Goal: Navigation & Orientation: Find specific page/section

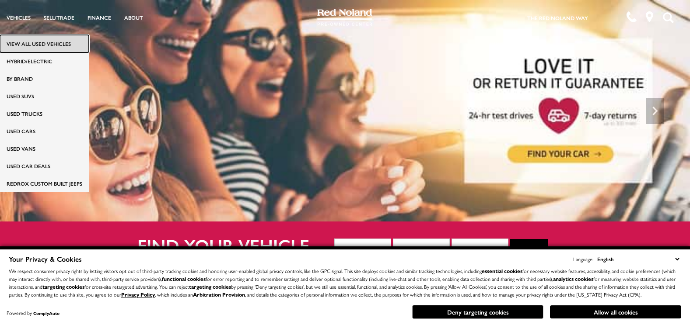
click at [28, 38] on link "View All Used Vehicles" at bounding box center [44, 43] width 89 height 17
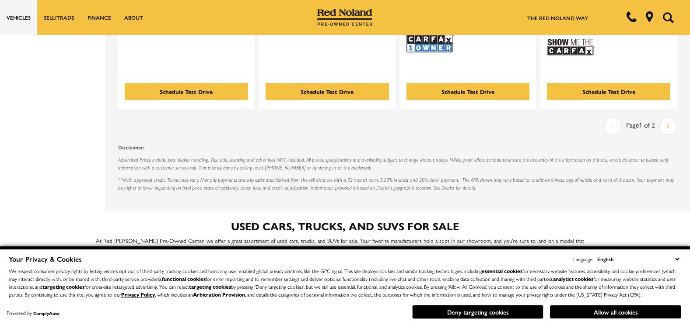
scroll to position [1994, 0]
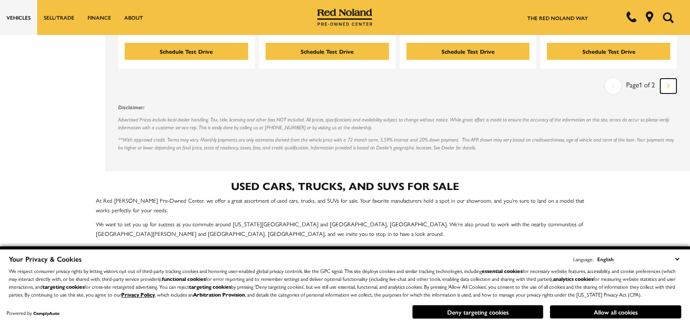
click at [669, 79] on icon "next page" at bounding box center [667, 86] width 3 height 14
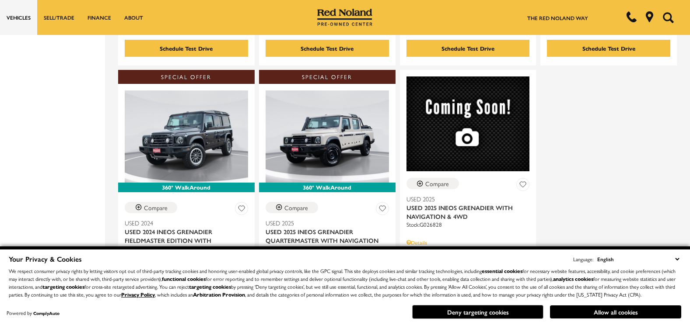
scroll to position [1224, 0]
